Goal: Task Accomplishment & Management: Manage account settings

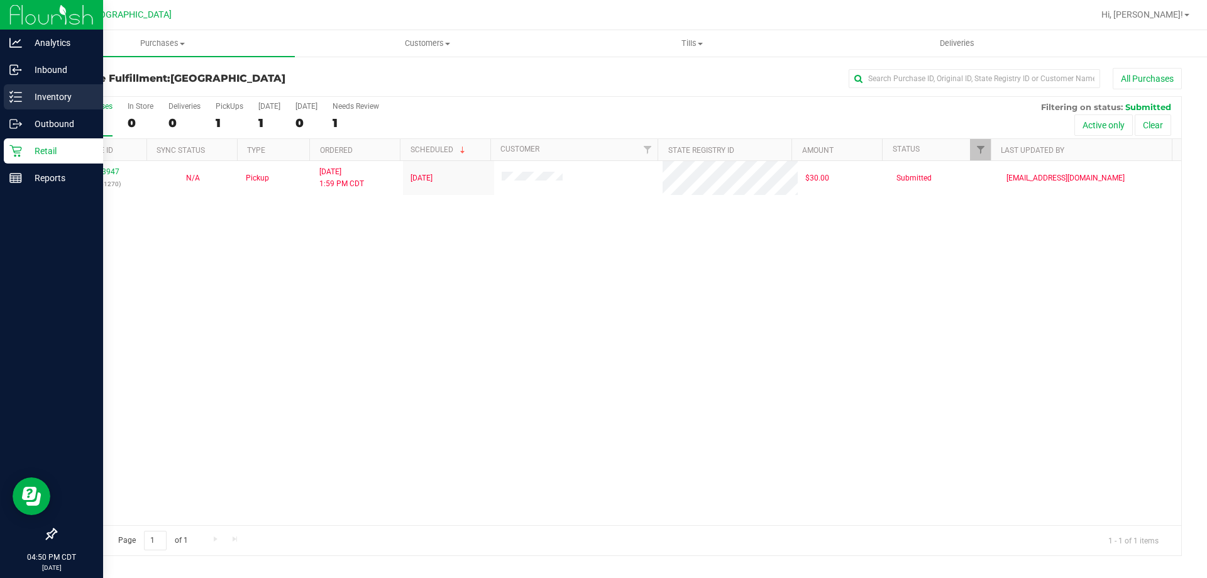
click at [18, 99] on icon at bounding box center [15, 97] width 13 height 13
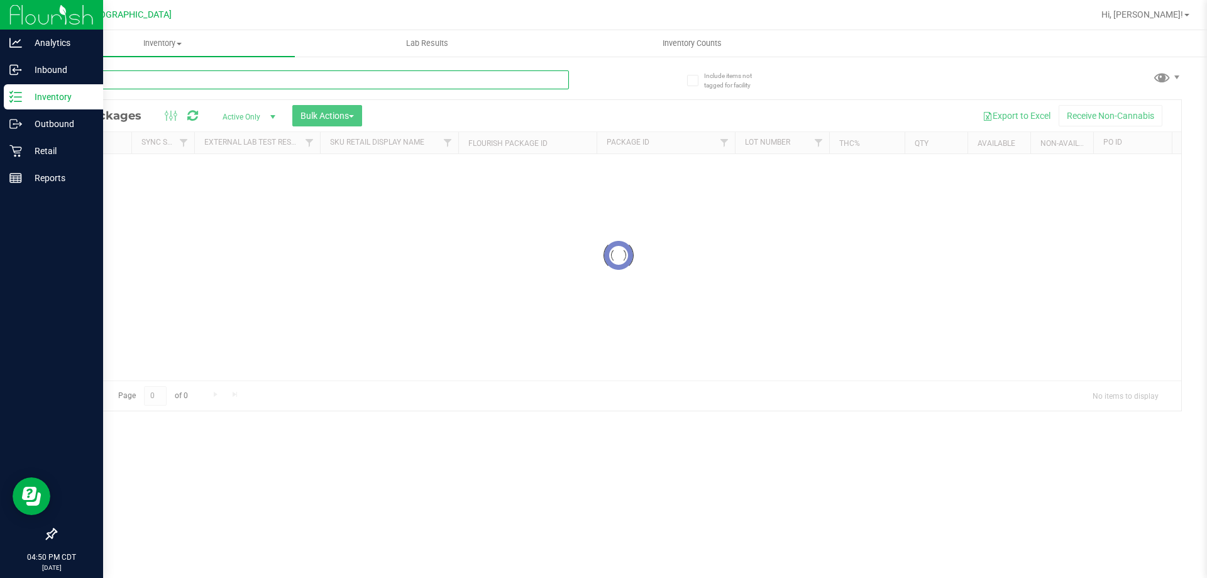
click at [154, 83] on div "Inventory All packages All inventory Waste log Create inventory Lab Results Inv…" at bounding box center [618, 303] width 1177 height 547
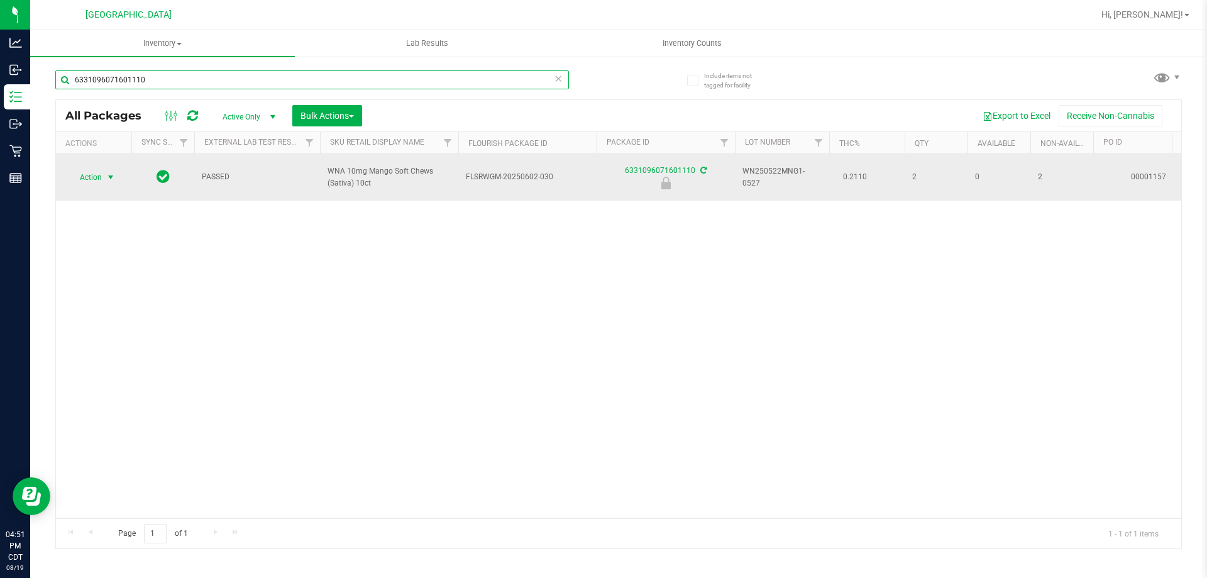
type input "6331096071601110"
click at [92, 173] on span "Action" at bounding box center [86, 177] width 34 height 18
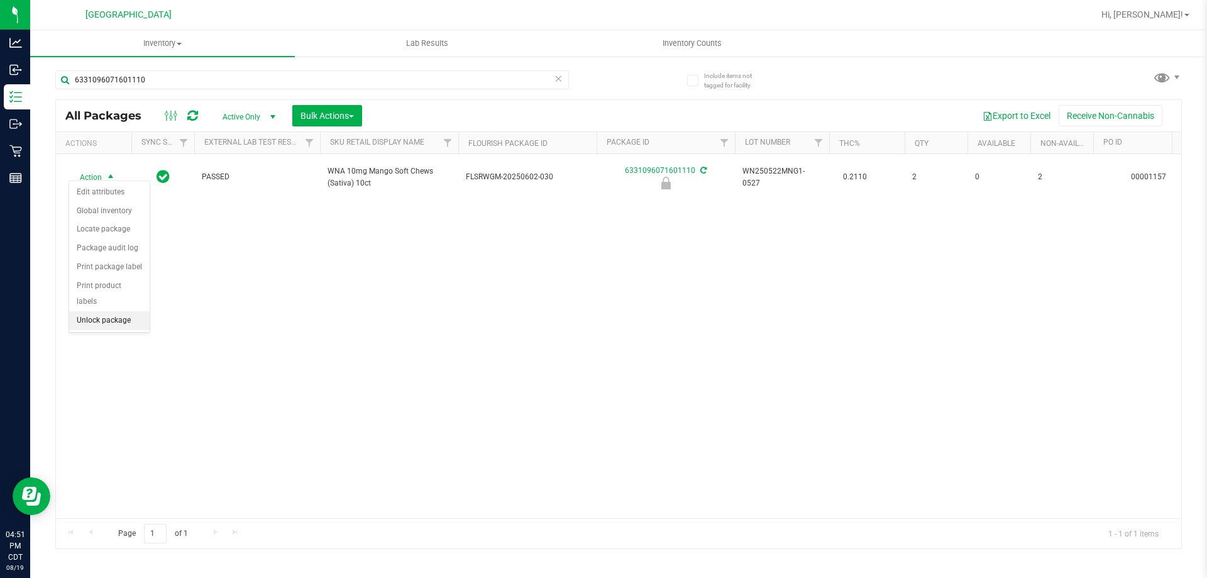
click at [110, 311] on li "Unlock package" at bounding box center [109, 320] width 80 height 19
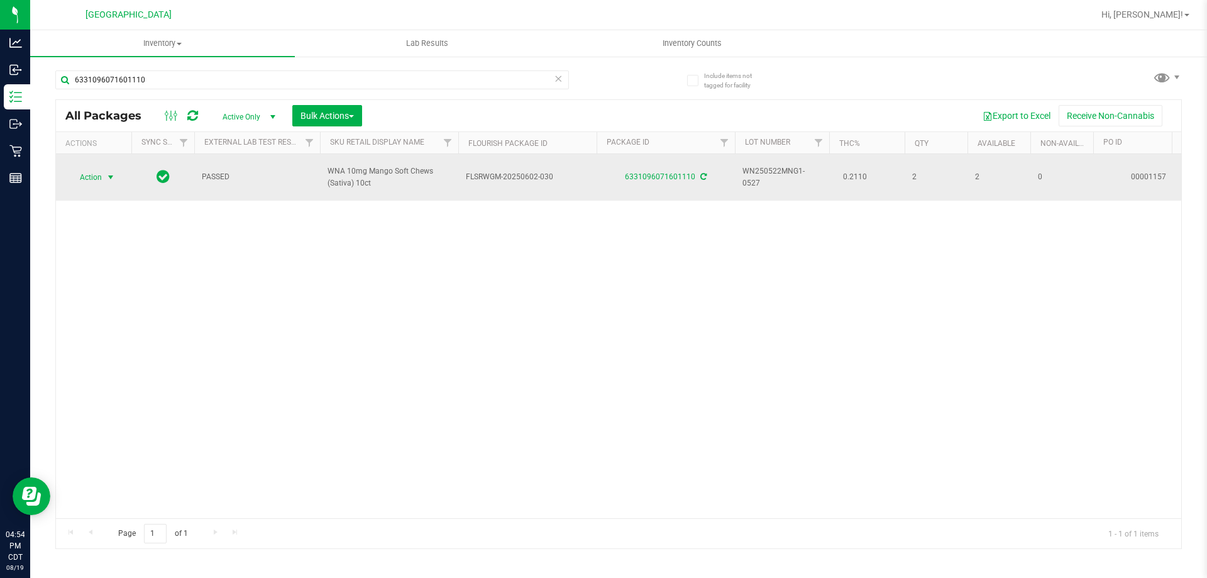
click at [111, 175] on span "select" at bounding box center [111, 177] width 10 height 10
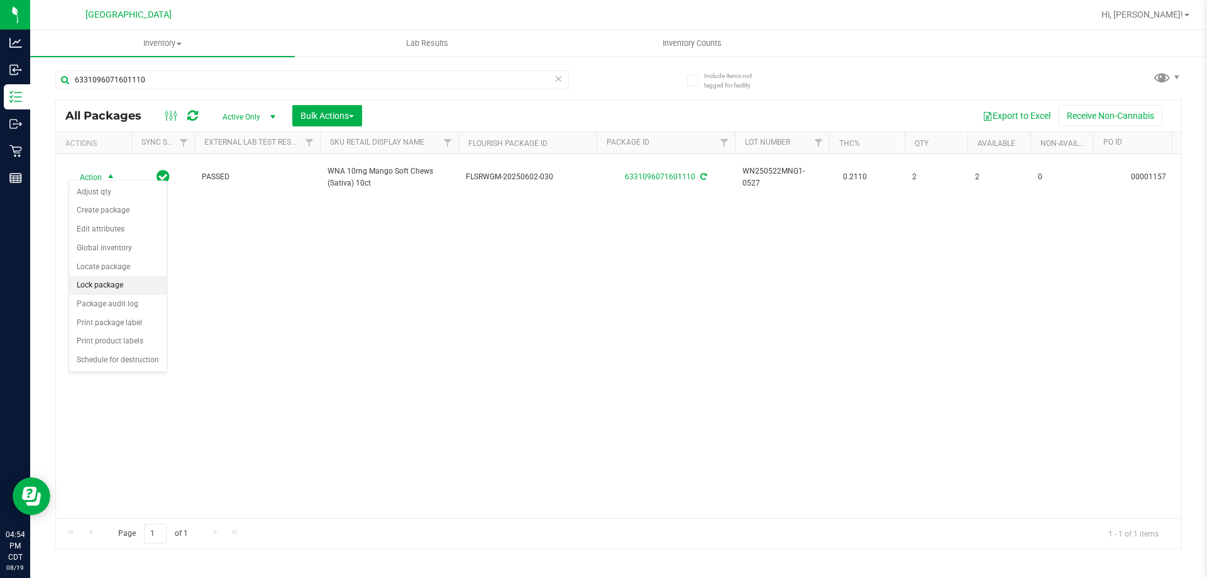
click at [104, 285] on li "Lock package" at bounding box center [117, 285] width 97 height 19
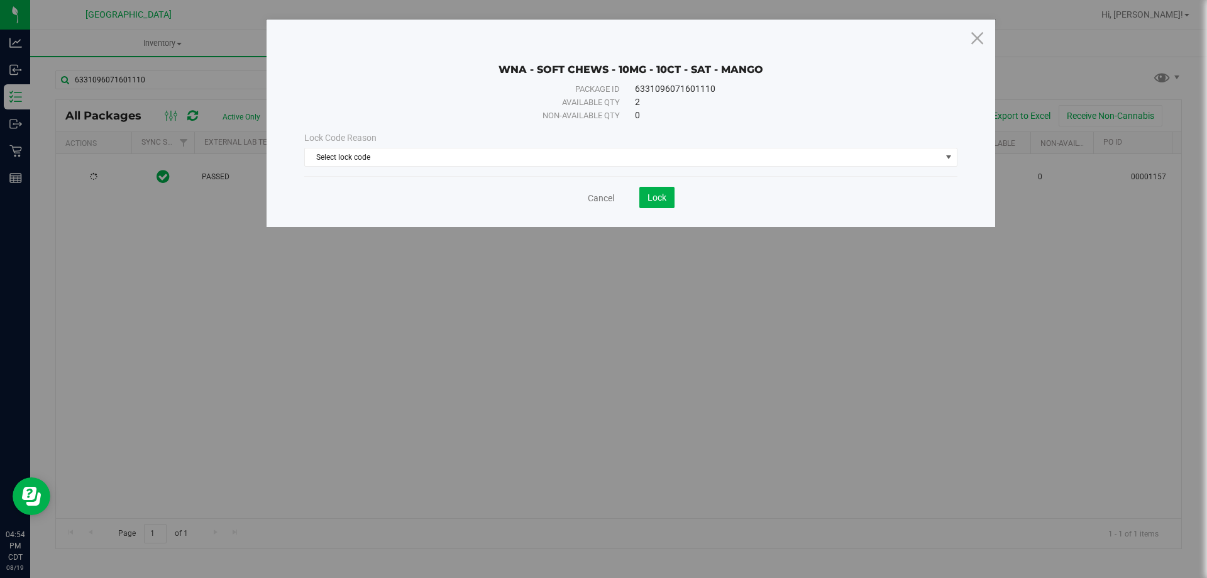
click at [395, 144] on div "Lock Code Reason" at bounding box center [630, 137] width 653 height 13
click at [392, 148] on span "Select lock code" at bounding box center [623, 157] width 636 height 18
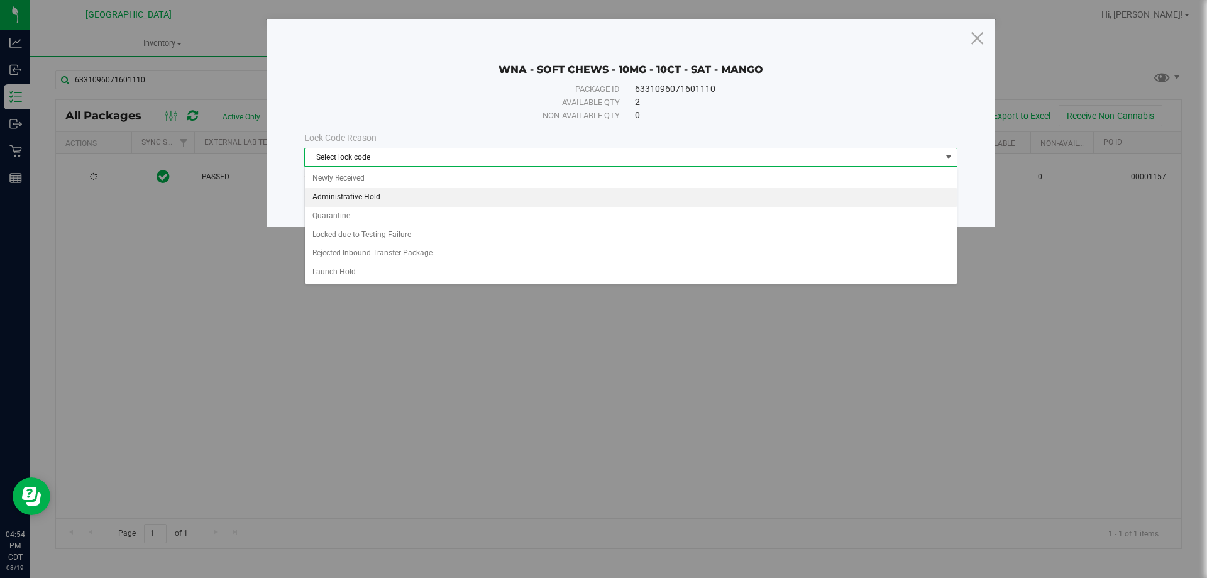
click at [366, 197] on li "Administrative Hold" at bounding box center [631, 197] width 652 height 19
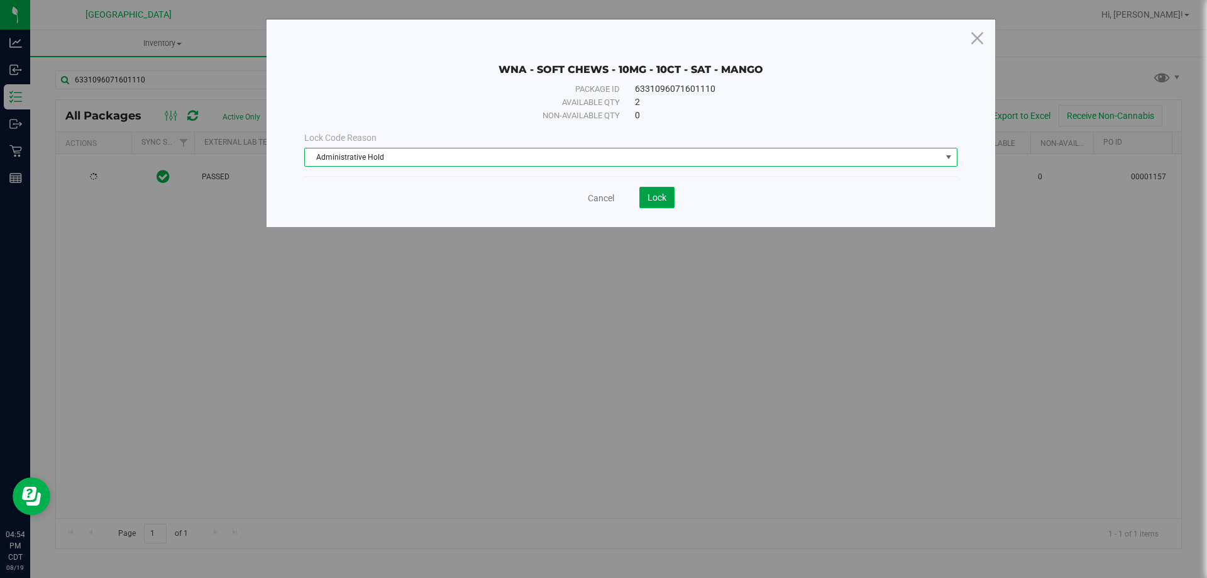
click at [654, 199] on span "Lock" at bounding box center [656, 197] width 19 height 10
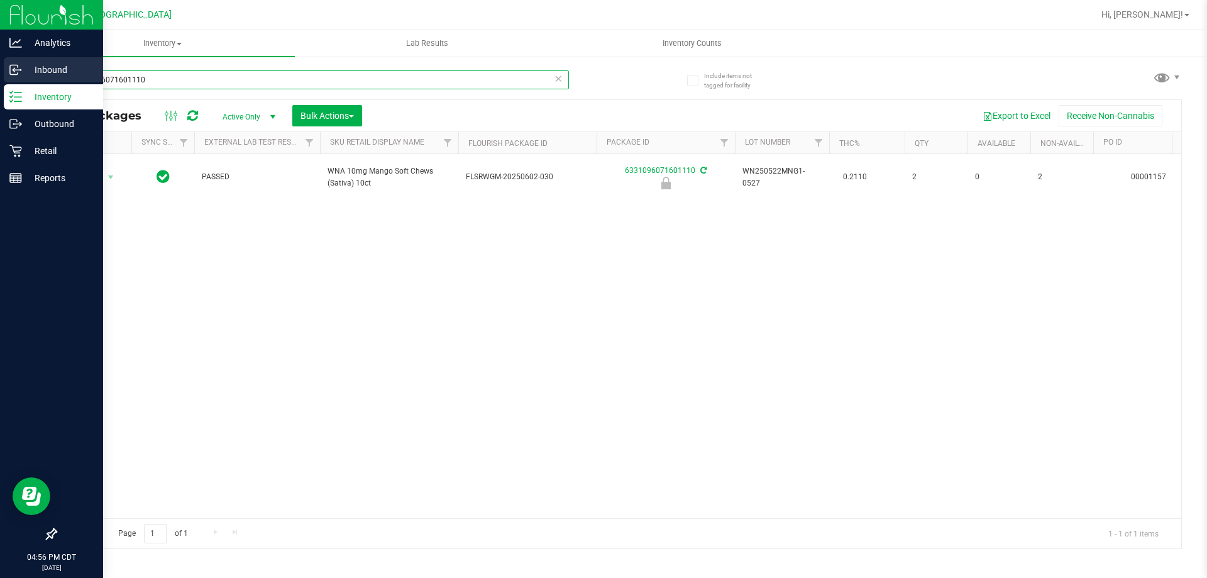
drag, startPoint x: 179, startPoint y: 81, endPoint x: 0, endPoint y: 81, distance: 179.1
click at [0, 81] on div "Analytics Inbound Inventory Outbound Retail Reports 04:56 PM CDT 08/19/2025 08/…" at bounding box center [603, 289] width 1207 height 578
type input "7850298761590786"
drag, startPoint x: 209, startPoint y: 80, endPoint x: 0, endPoint y: 79, distance: 209.3
click at [0, 79] on div "Analytics Inbound Inventory Outbound Retail Reports 04:56 PM CDT 08/19/2025 08/…" at bounding box center [603, 289] width 1207 height 578
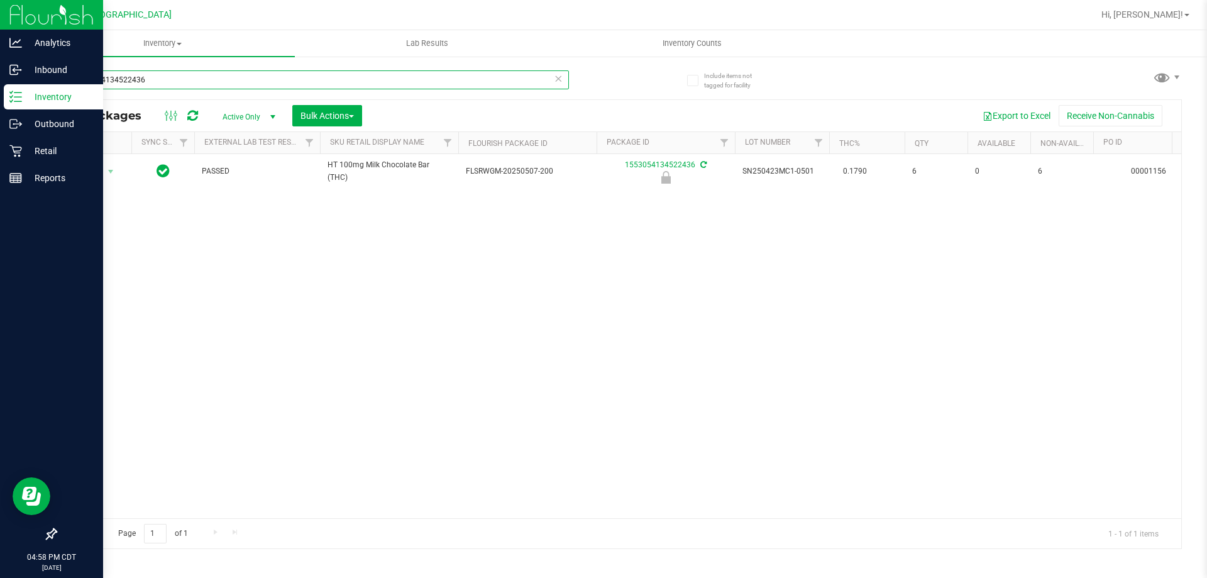
type input "1553054134522436"
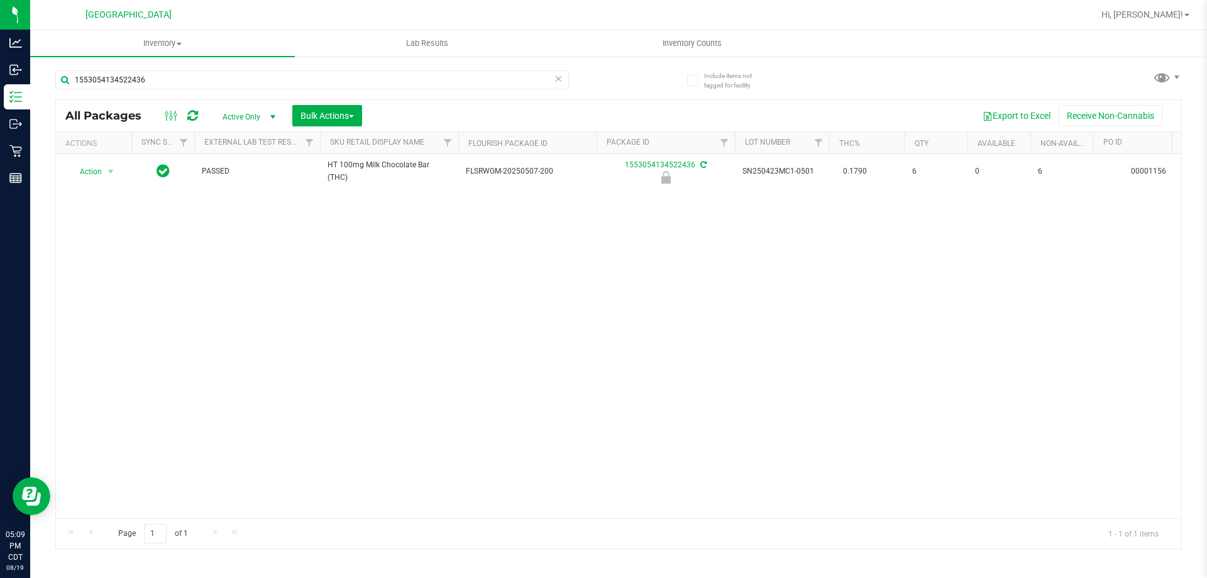
click at [561, 80] on icon at bounding box center [558, 77] width 9 height 15
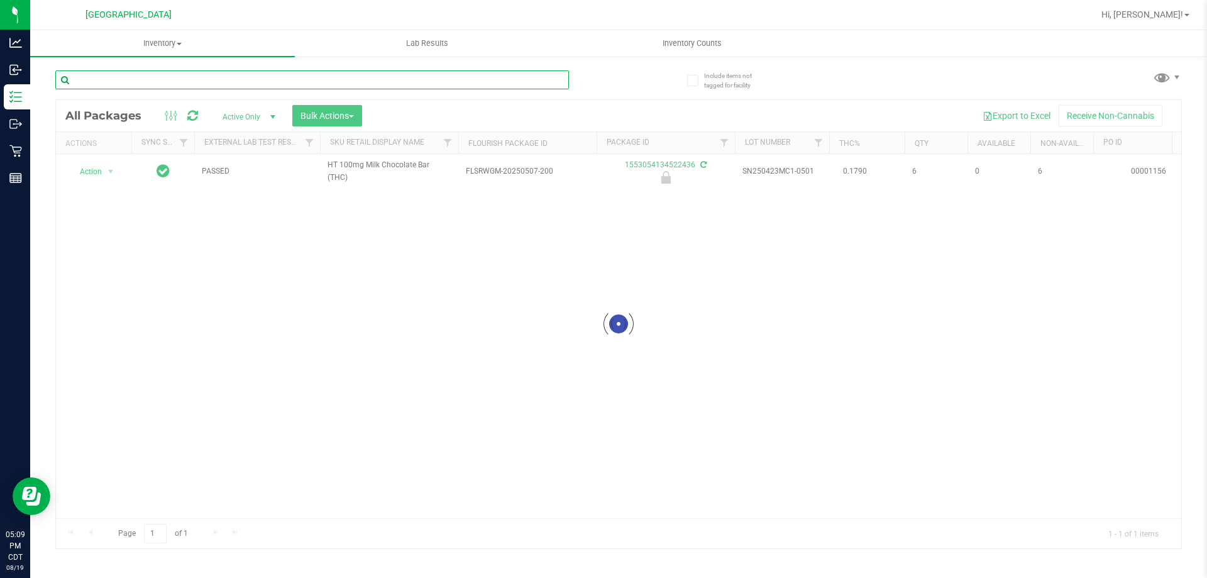
click at [518, 77] on input "text" at bounding box center [312, 79] width 514 height 19
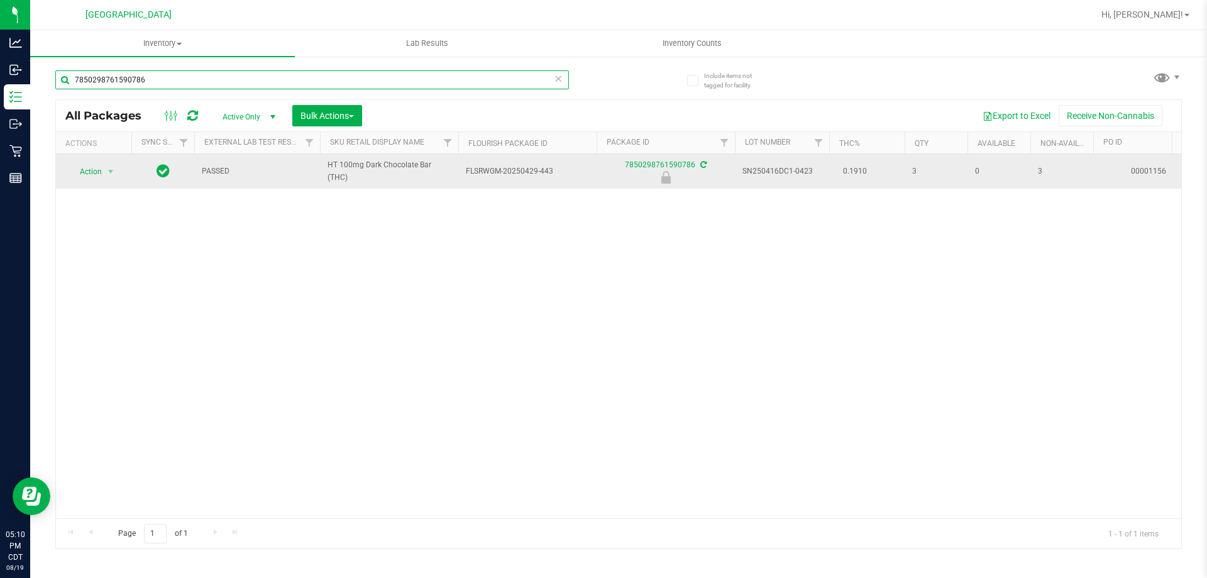
type input "7850298761590786"
click at [103, 173] on span "select" at bounding box center [111, 172] width 16 height 18
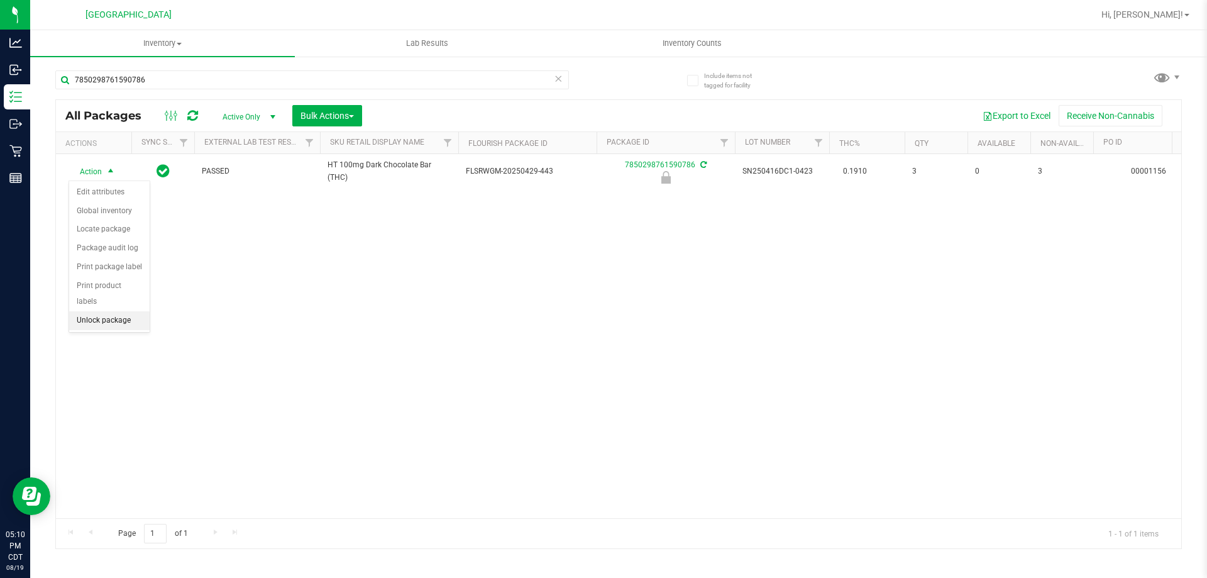
click at [109, 311] on li "Unlock package" at bounding box center [109, 320] width 80 height 19
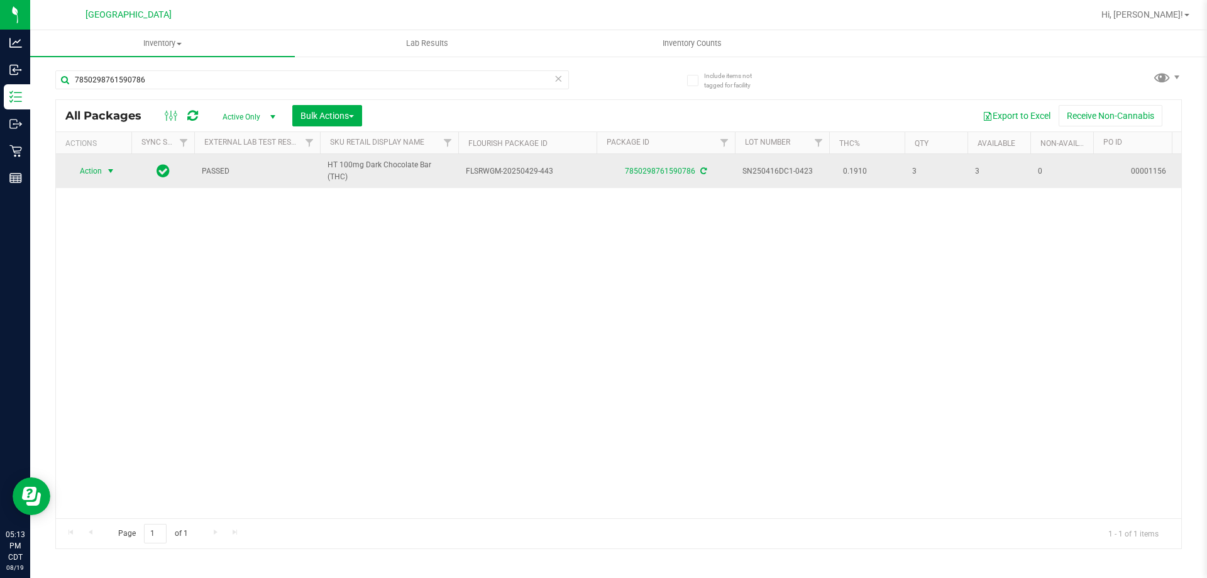
click at [89, 176] on span "Action" at bounding box center [86, 171] width 34 height 18
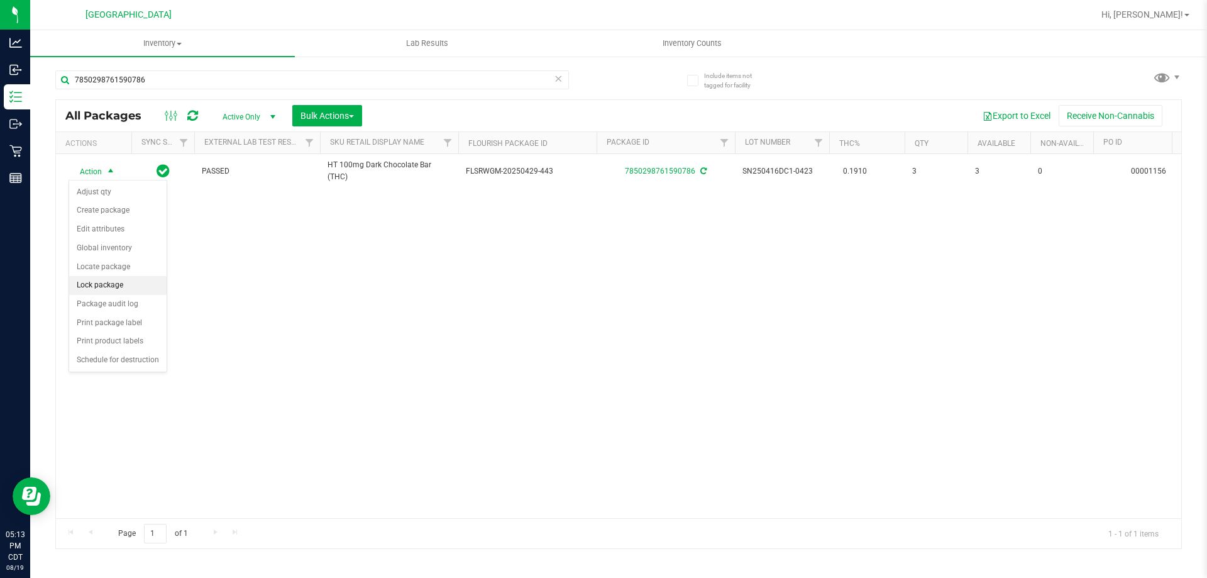
click at [138, 292] on li "Lock package" at bounding box center [117, 285] width 97 height 19
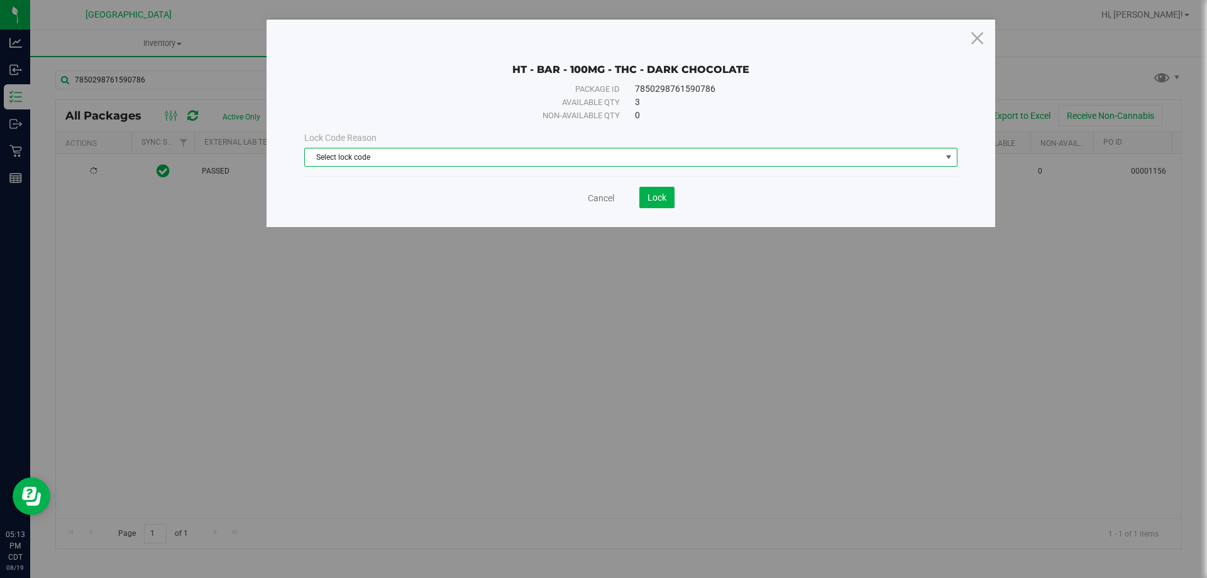
click at [513, 156] on span "Select lock code" at bounding box center [623, 157] width 636 height 18
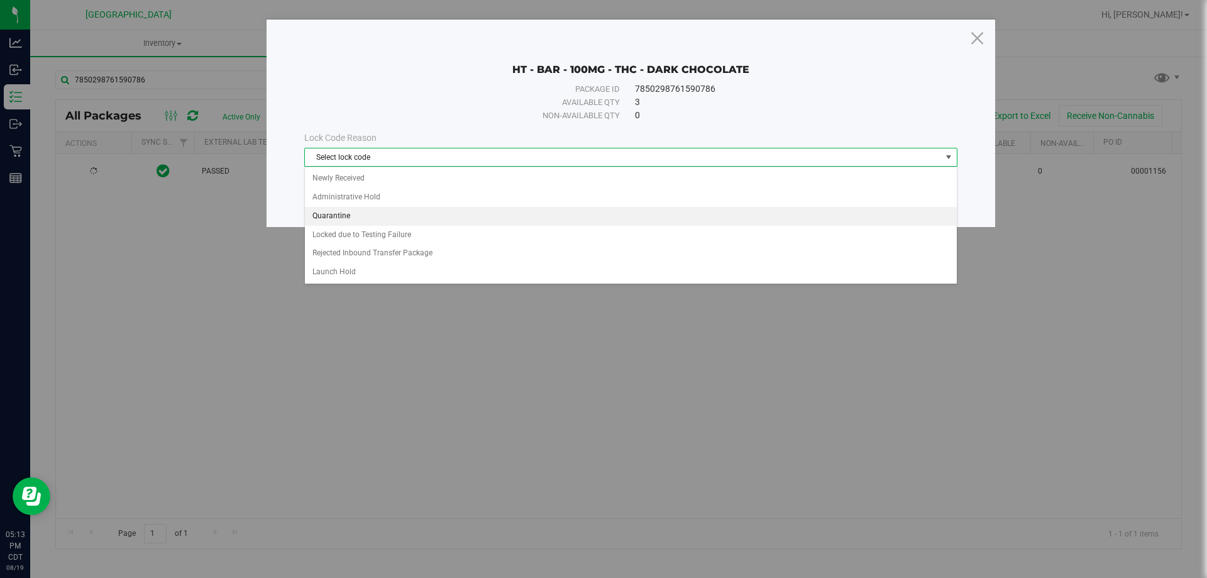
click at [426, 214] on li "Quarantine" at bounding box center [631, 216] width 652 height 19
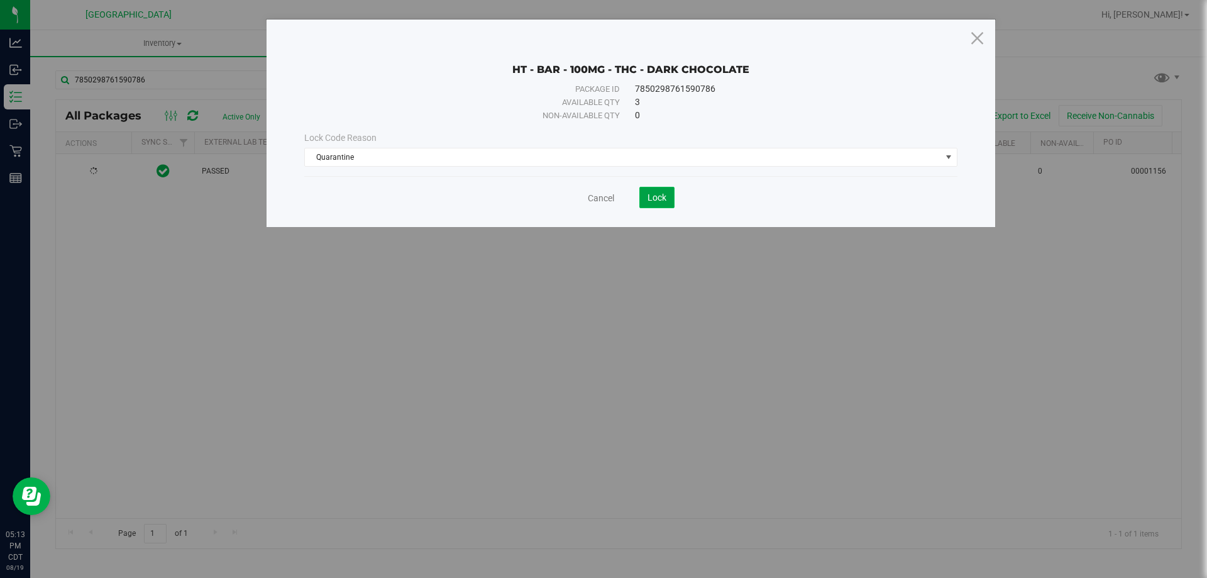
click at [669, 194] on button "Lock" at bounding box center [656, 197] width 35 height 21
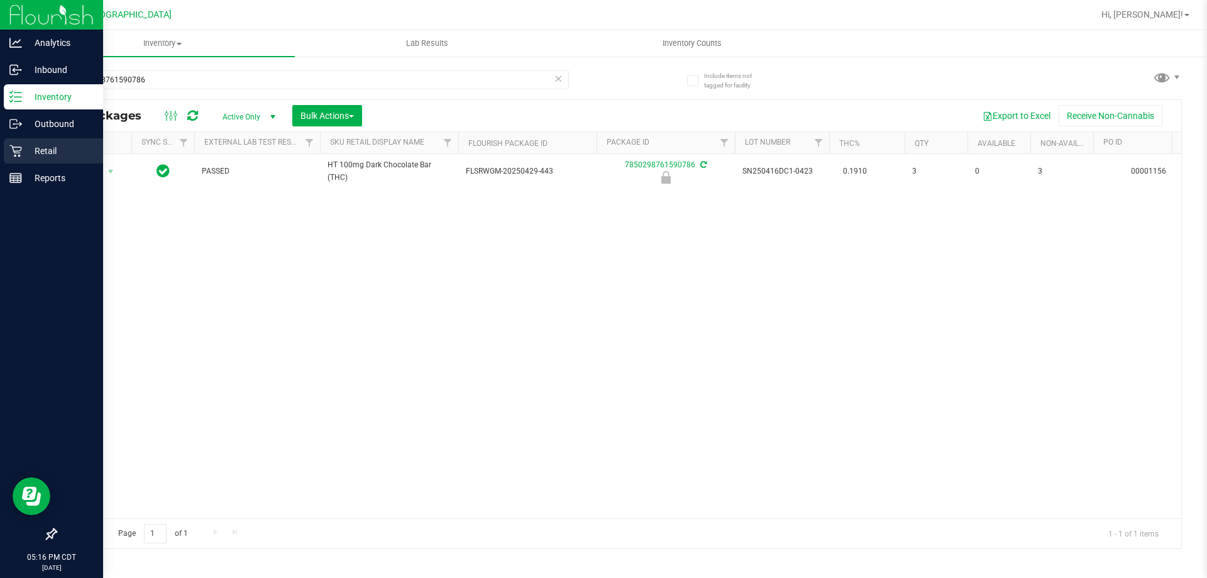
click at [26, 158] on div "Retail" at bounding box center [53, 150] width 99 height 25
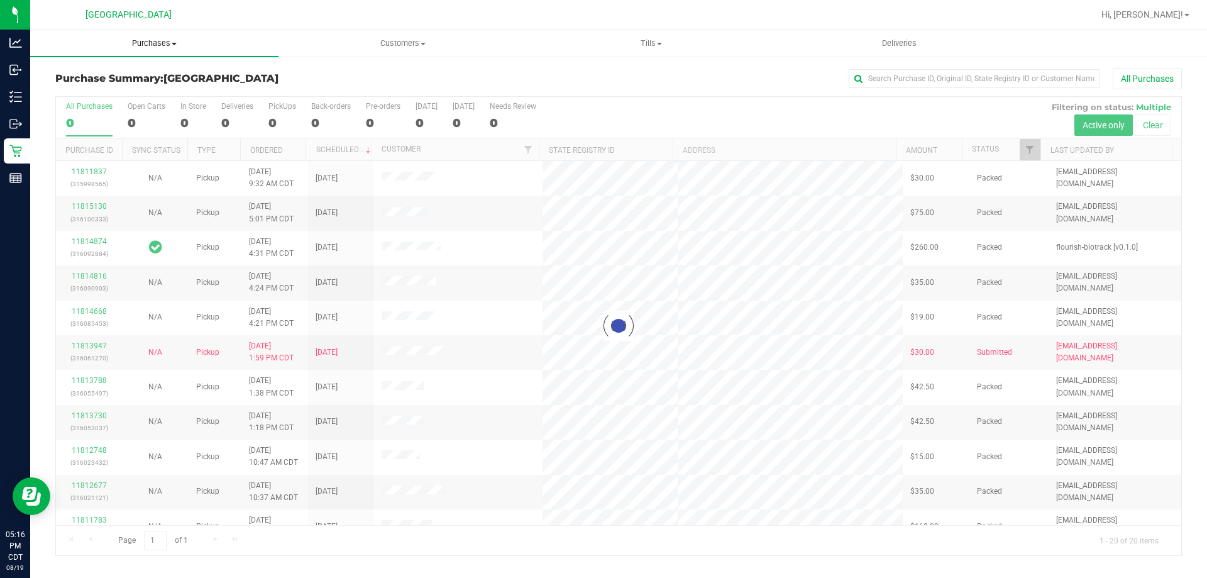
click at [148, 43] on span "Purchases" at bounding box center [154, 43] width 248 height 11
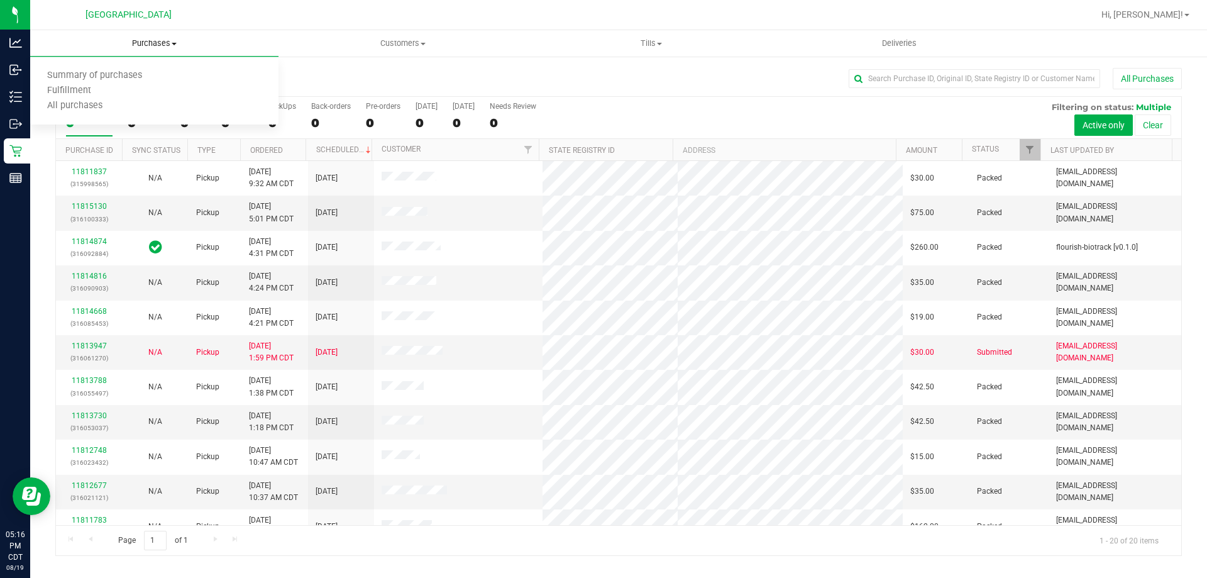
click at [148, 43] on span "Purchases" at bounding box center [154, 43] width 248 height 11
click at [90, 95] on span "Fulfillment" at bounding box center [69, 90] width 78 height 11
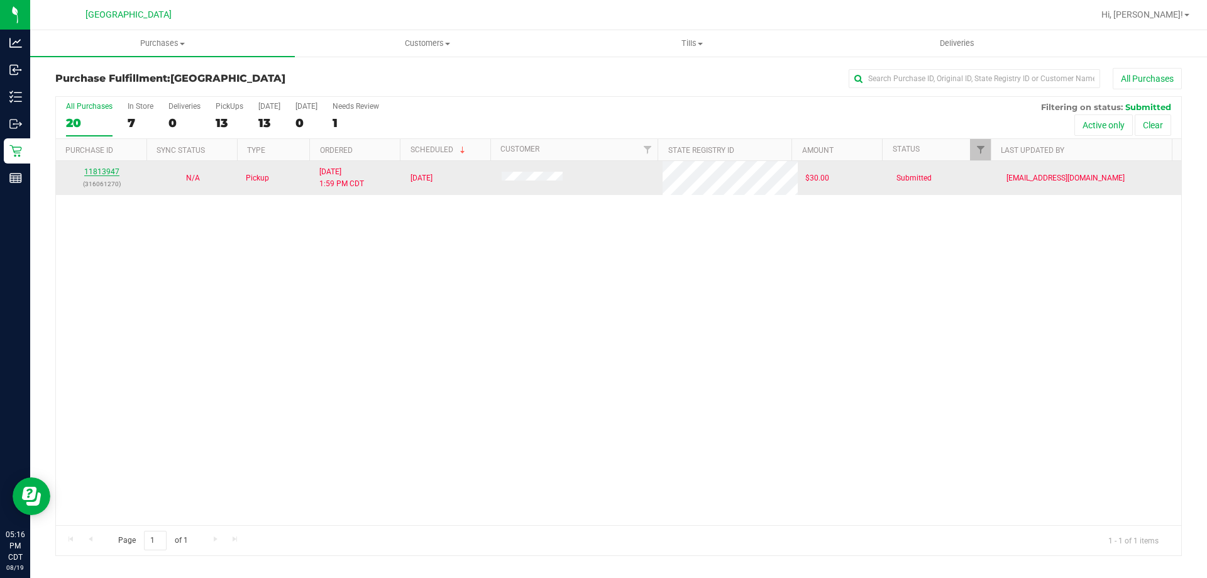
click at [96, 175] on link "11813947" at bounding box center [101, 171] width 35 height 9
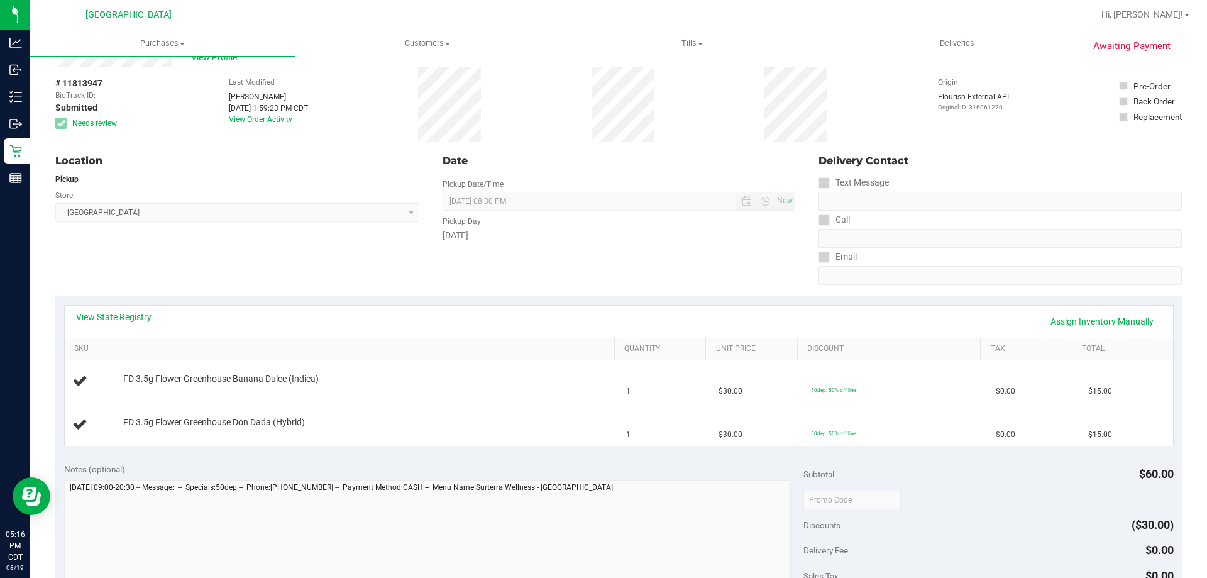
scroll to position [63, 0]
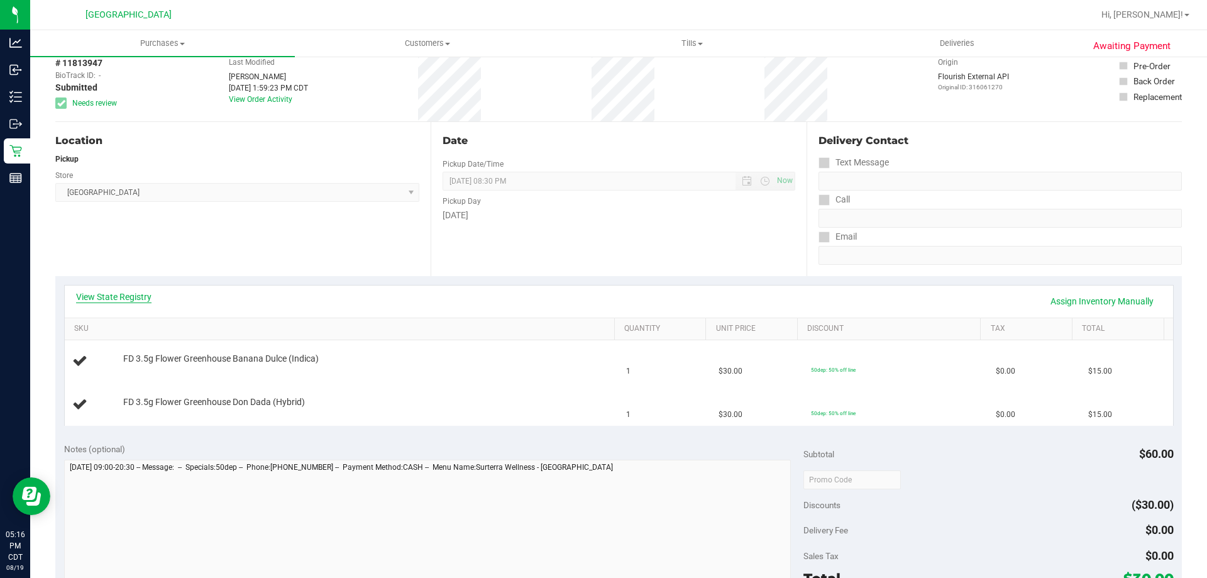
click at [112, 294] on link "View State Registry" at bounding box center [113, 296] width 75 height 13
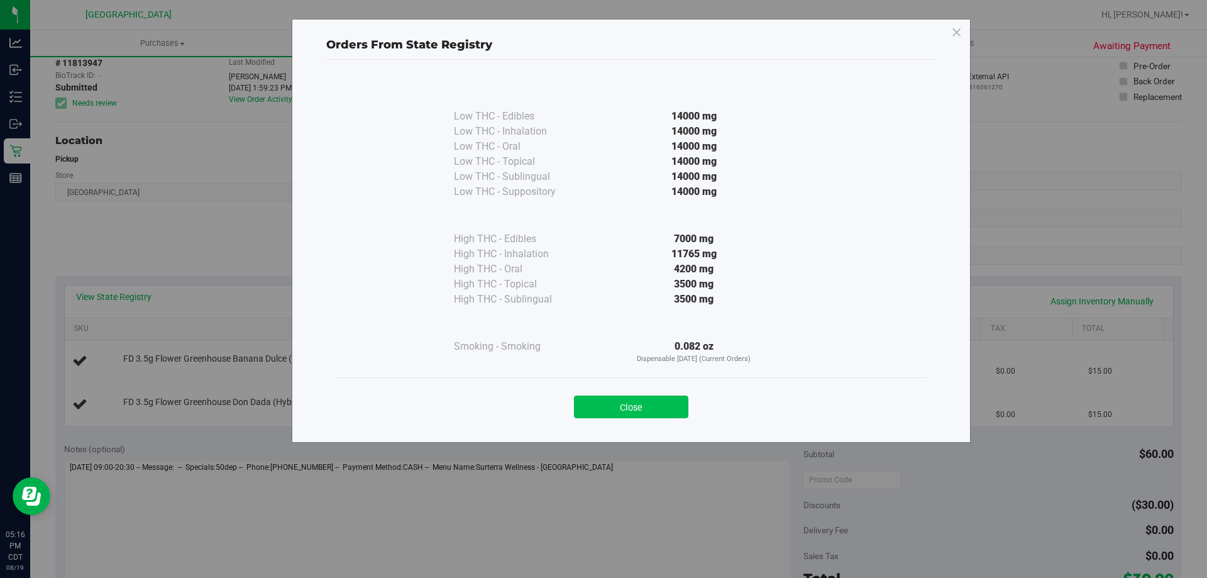
click at [642, 407] on button "Close" at bounding box center [631, 406] width 114 height 23
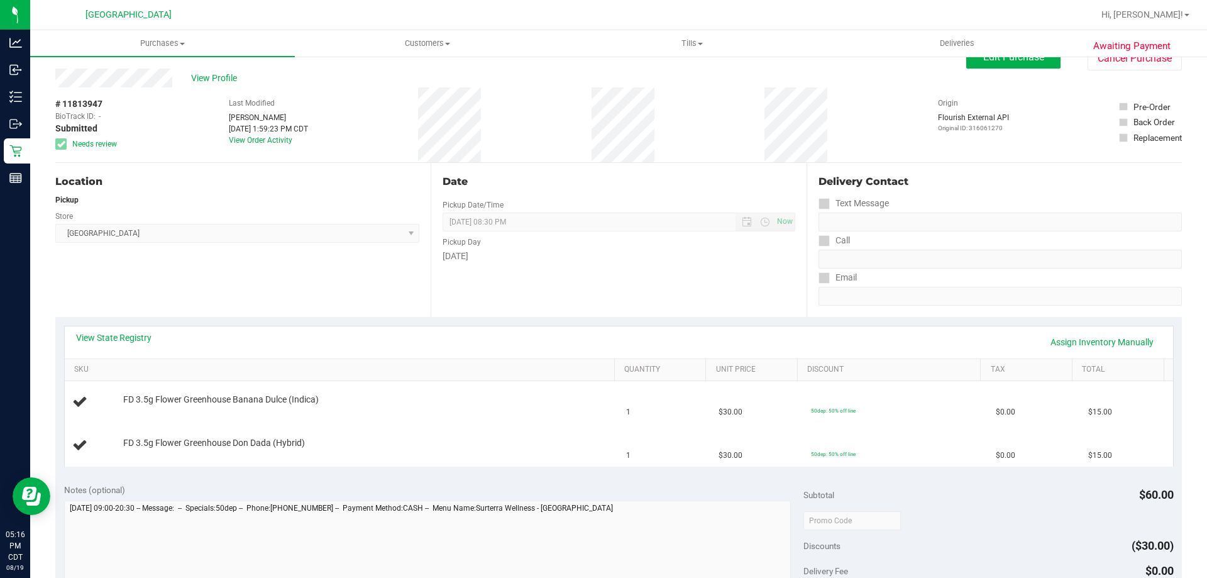
scroll to position [0, 0]
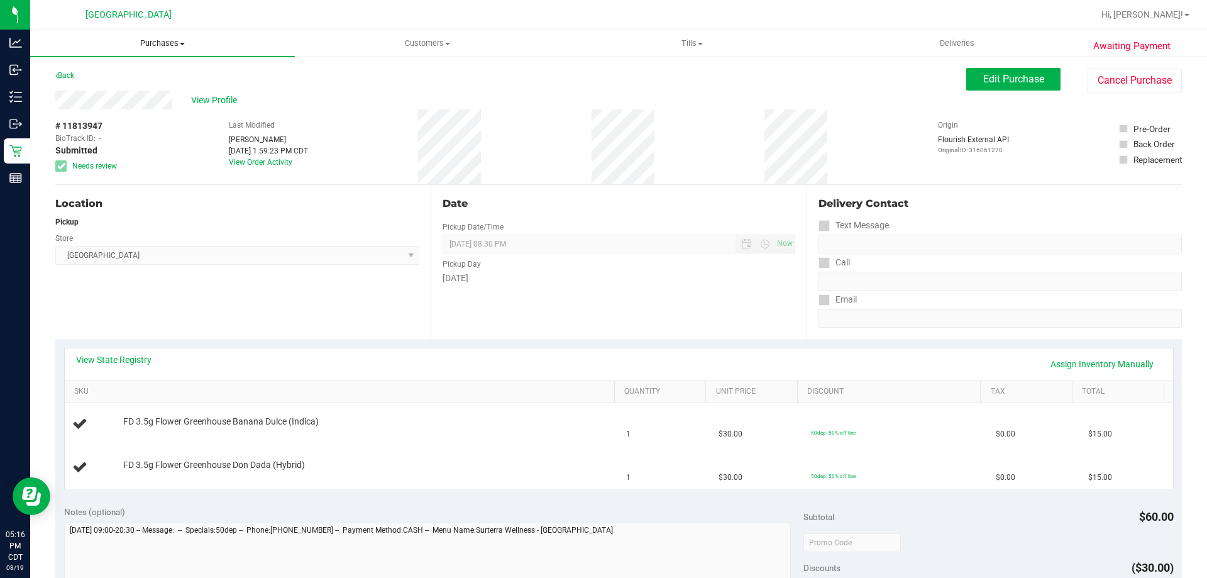
click at [146, 41] on span "Purchases" at bounding box center [162, 43] width 265 height 11
click at [116, 87] on li "Fulfillment" at bounding box center [162, 91] width 265 height 15
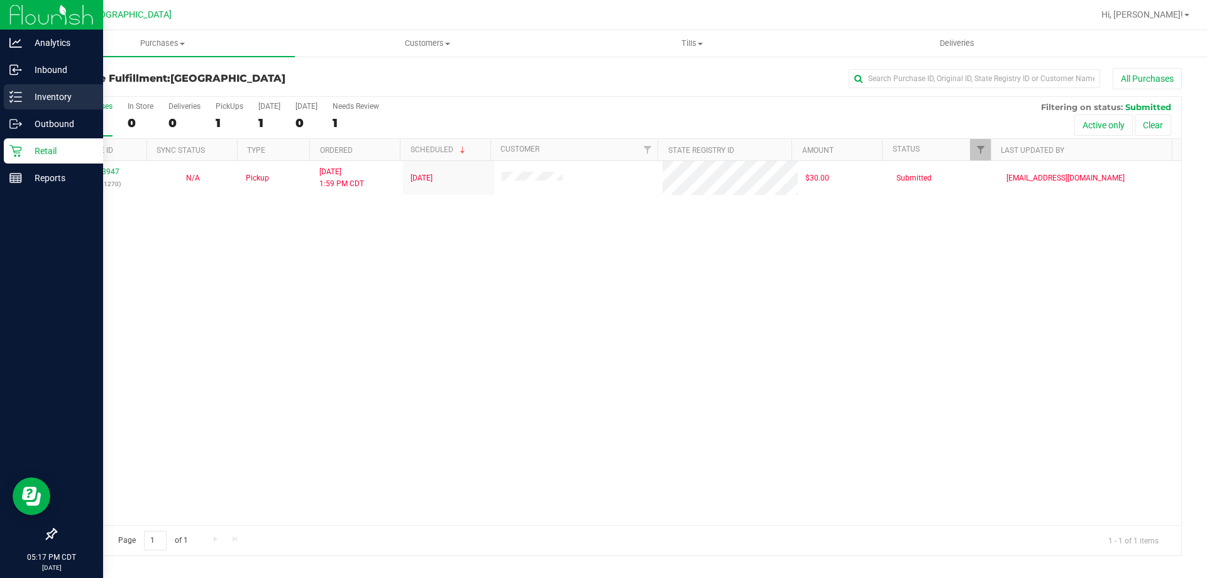
click at [43, 97] on p "Inventory" at bounding box center [59, 96] width 75 height 15
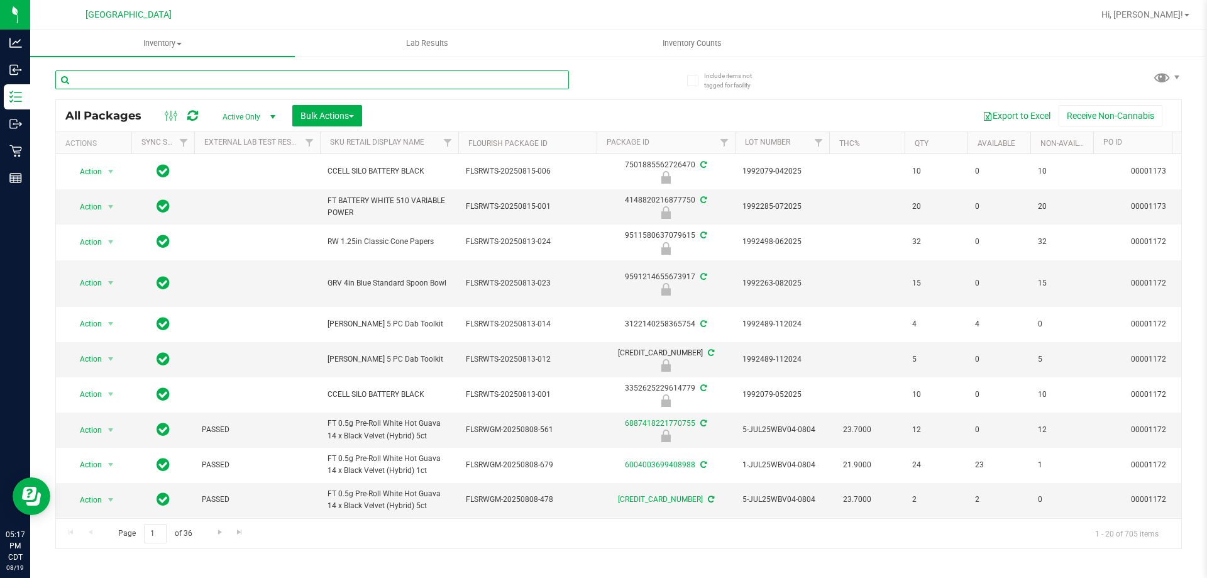
click at [214, 80] on input "text" at bounding box center [312, 79] width 514 height 19
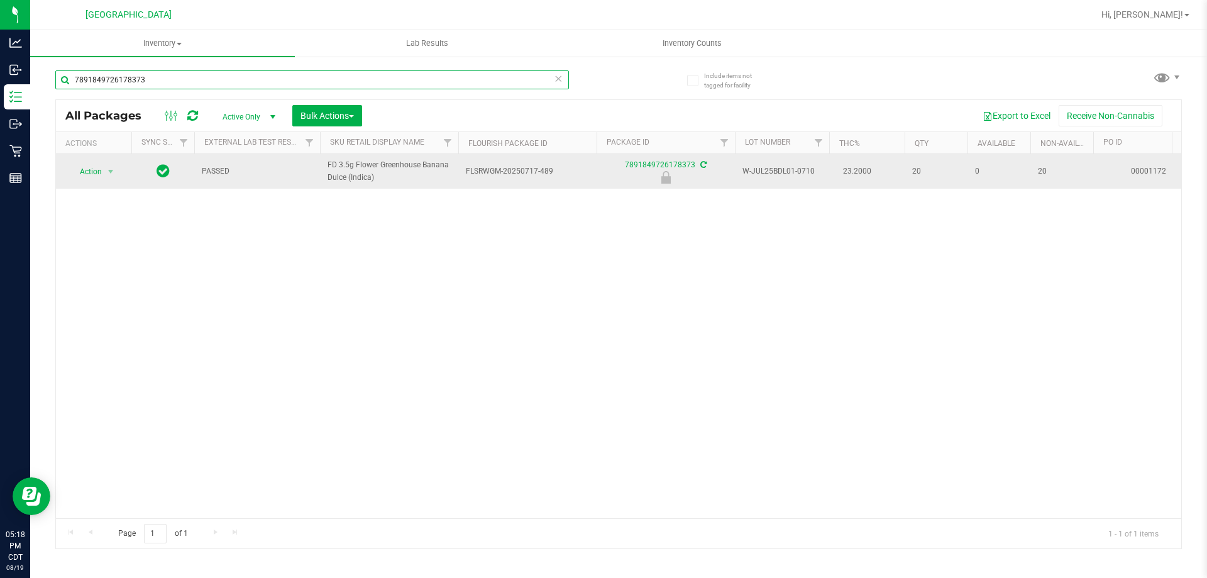
type input "7891849726178373"
click at [87, 185] on td "Action Action Edit attributes Global inventory Locate package Package audit log…" at bounding box center [93, 171] width 75 height 35
click at [87, 175] on span "Action" at bounding box center [86, 172] width 34 height 18
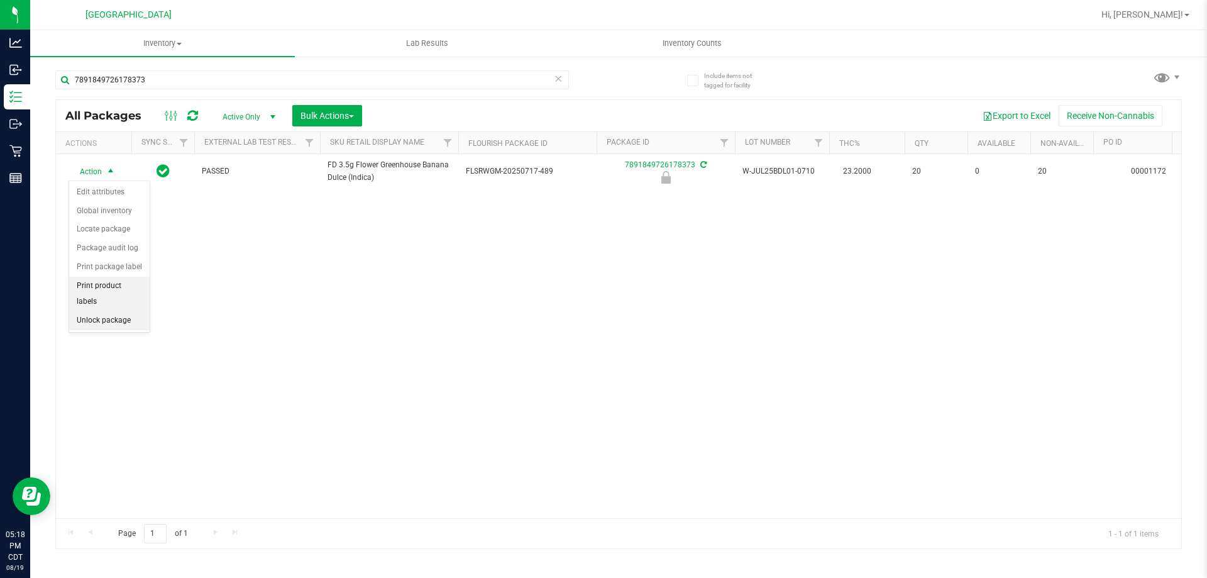
click at [97, 311] on li "Unlock package" at bounding box center [109, 320] width 80 height 19
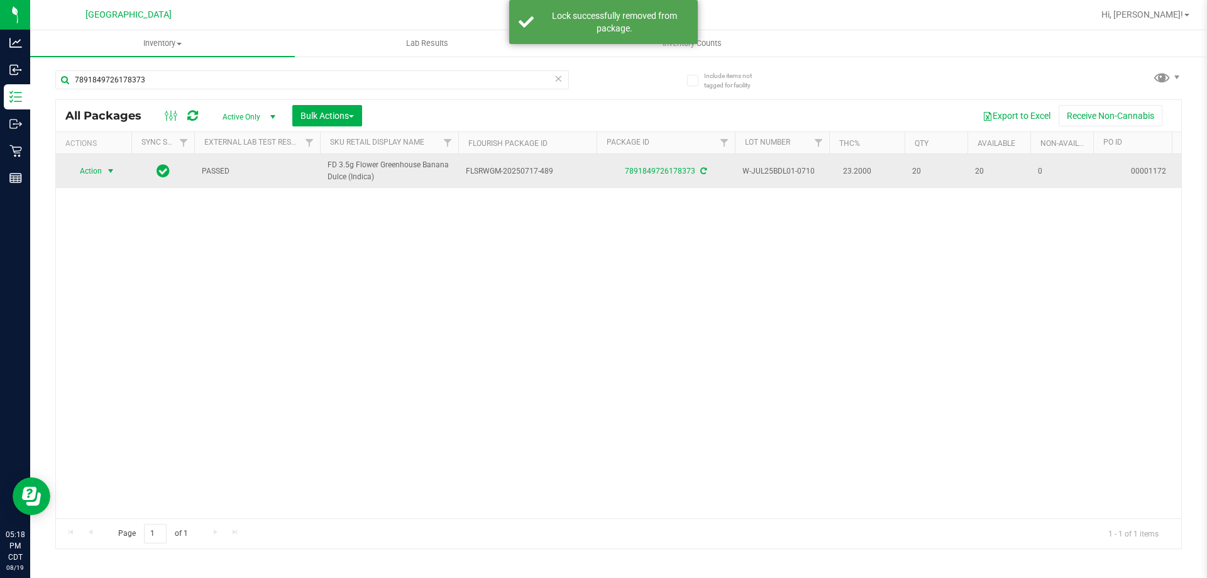
click at [107, 171] on span "select" at bounding box center [111, 171] width 10 height 10
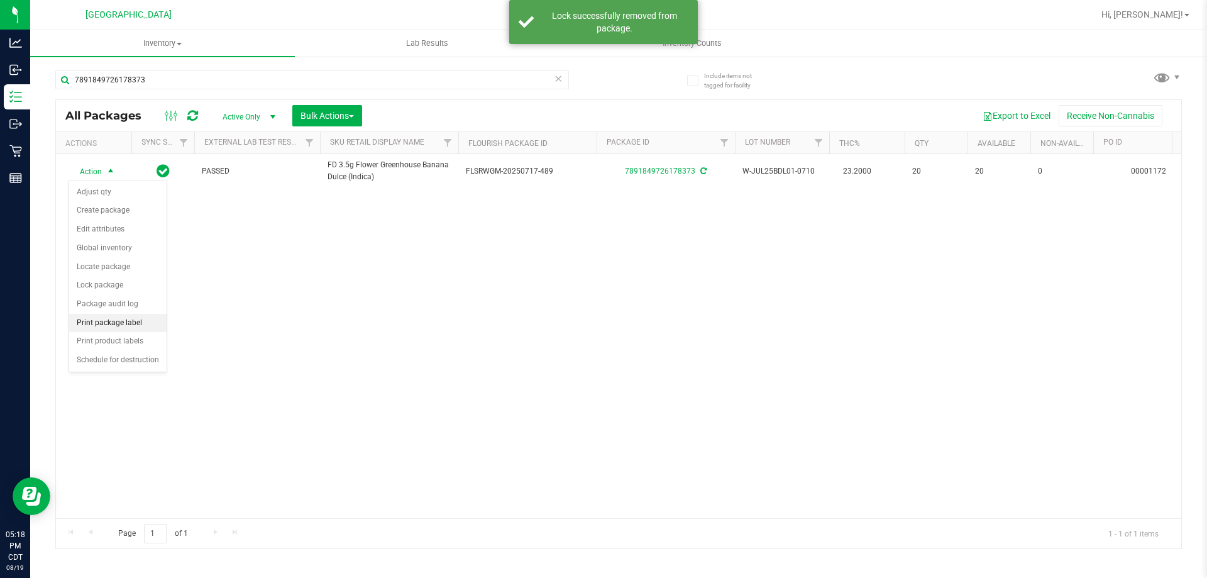
click at [150, 318] on li "Print package label" at bounding box center [117, 323] width 97 height 19
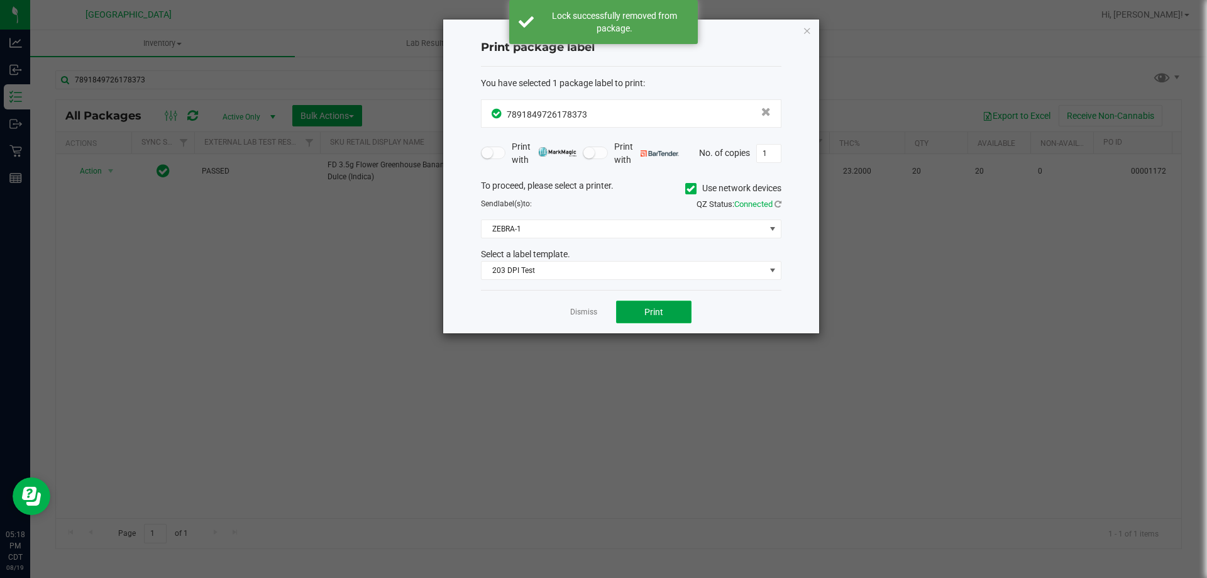
click at [680, 314] on button "Print" at bounding box center [653, 311] width 75 height 23
click at [582, 305] on app-cancel-button "Dismiss" at bounding box center [583, 311] width 27 height 13
click at [587, 317] on link "Dismiss" at bounding box center [583, 312] width 27 height 11
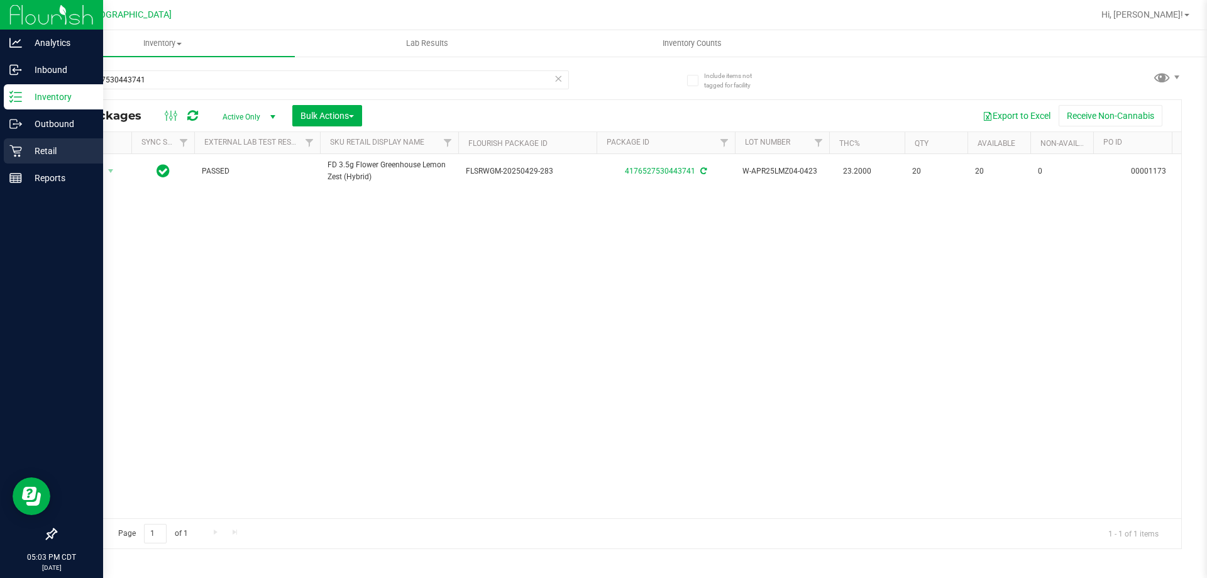
click at [33, 156] on p "Retail" at bounding box center [59, 150] width 75 height 15
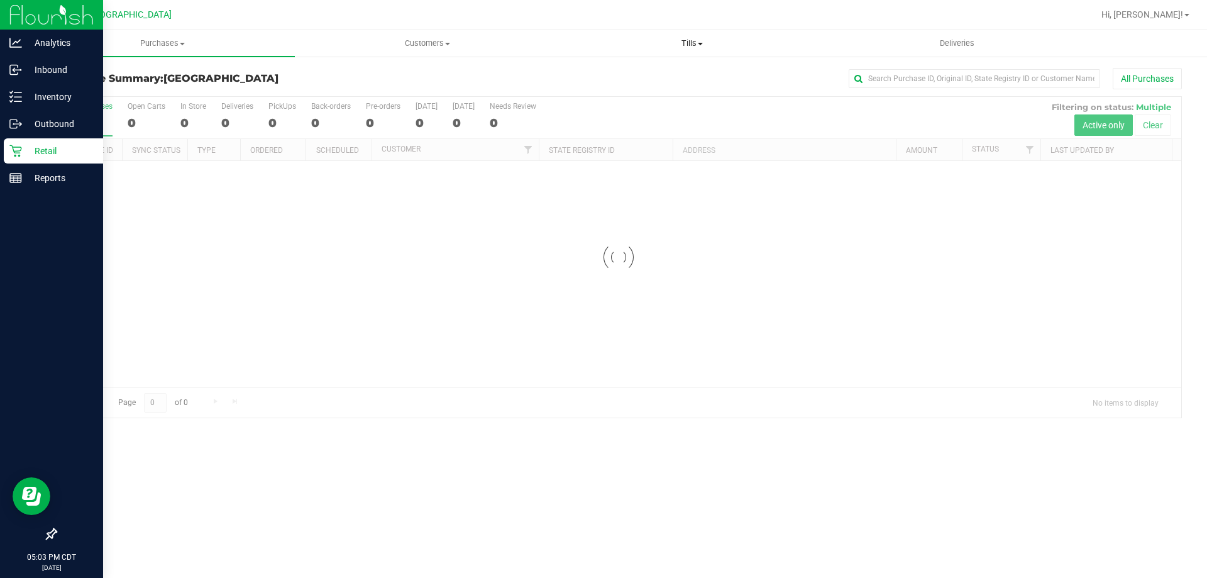
click at [685, 45] on span "Tills" at bounding box center [691, 43] width 263 height 11
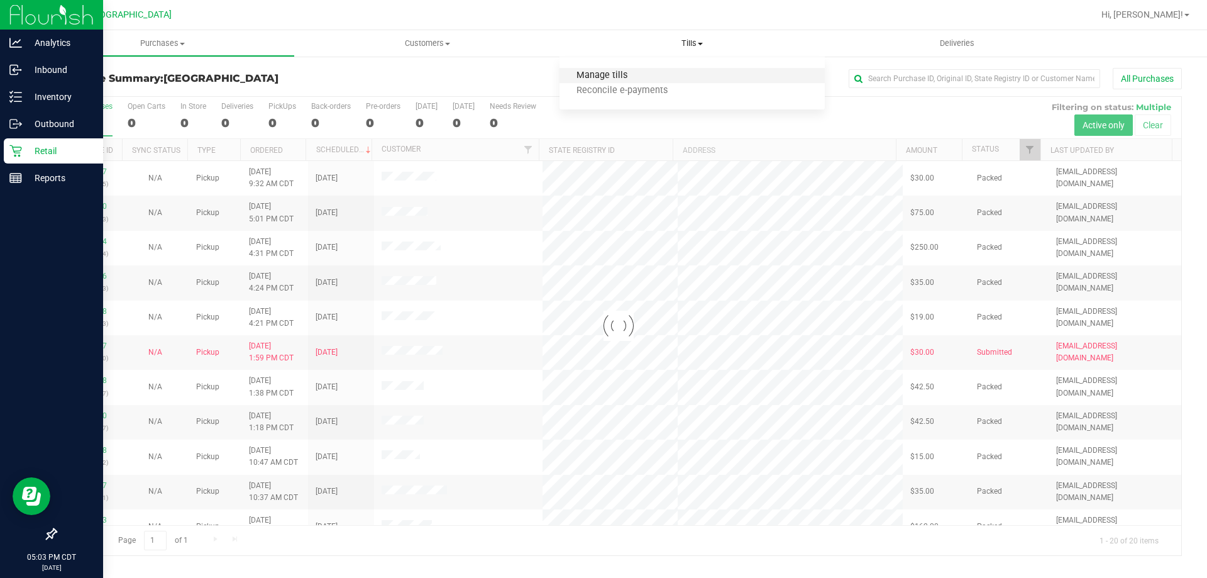
click at [622, 79] on span "Manage tills" at bounding box center [601, 75] width 85 height 11
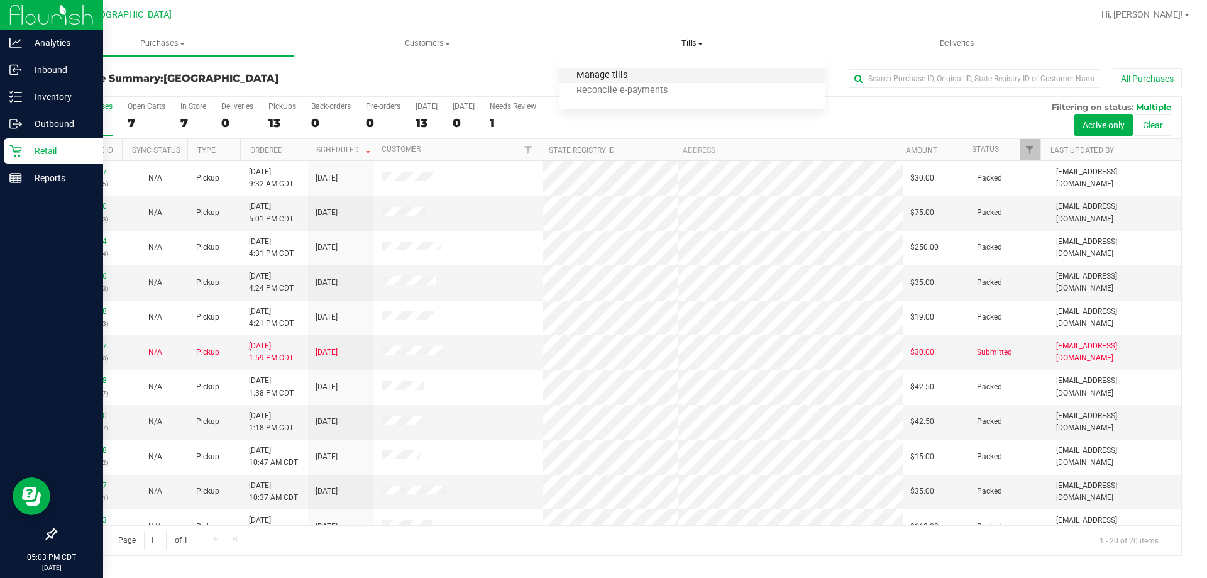
click at [622, 79] on span "Manage tills" at bounding box center [601, 75] width 85 height 11
